Goal: Find specific page/section: Find specific page/section

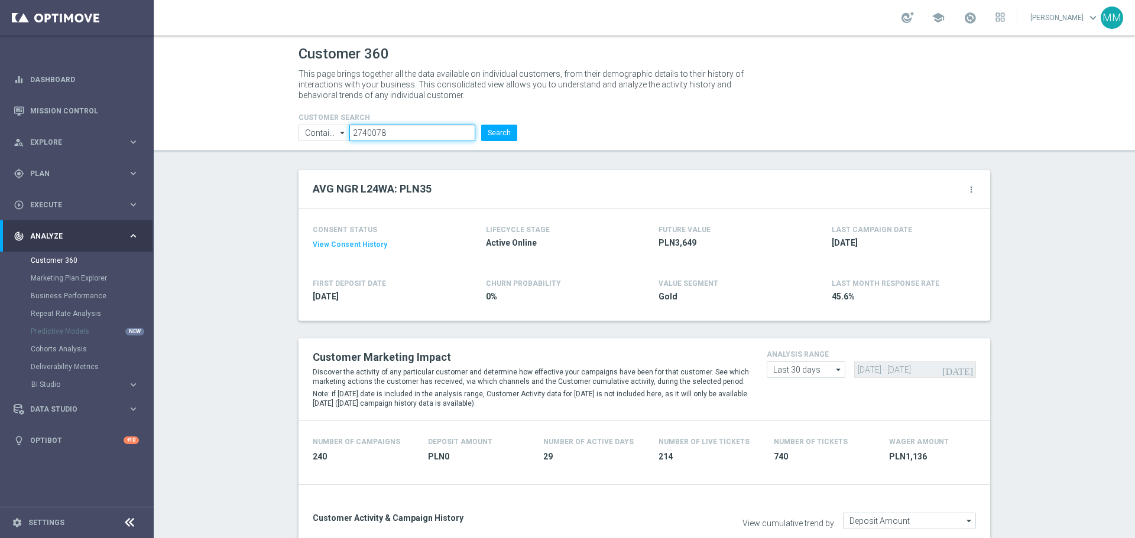
click at [447, 131] on input "2740078" at bounding box center [412, 133] width 126 height 17
paste input "1151999"
type input "1151999"
click at [508, 129] on button "Search" at bounding box center [499, 133] width 36 height 17
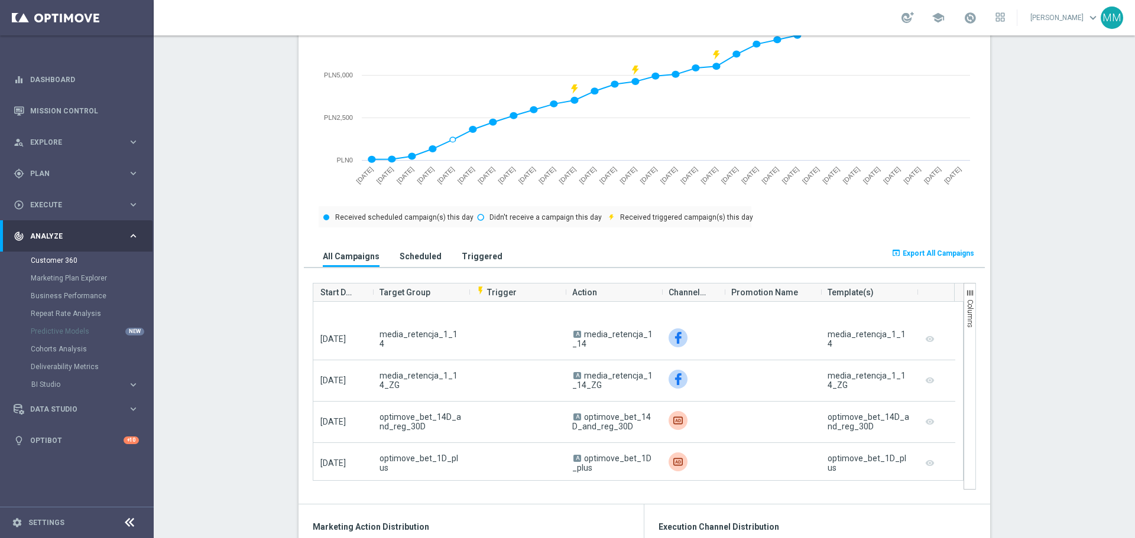
scroll to position [768, 0]
